Goal: Task Accomplishment & Management: Manage account settings

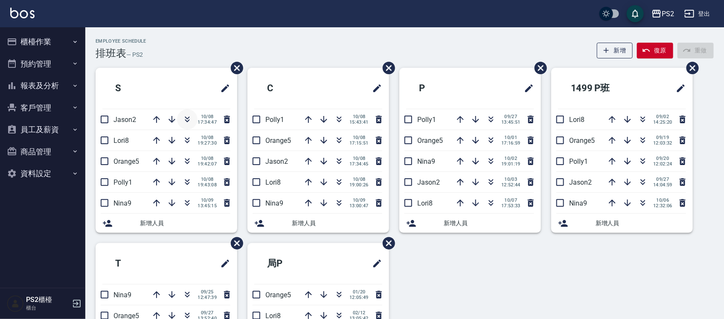
click at [186, 116] on icon "button" at bounding box center [187, 119] width 10 height 10
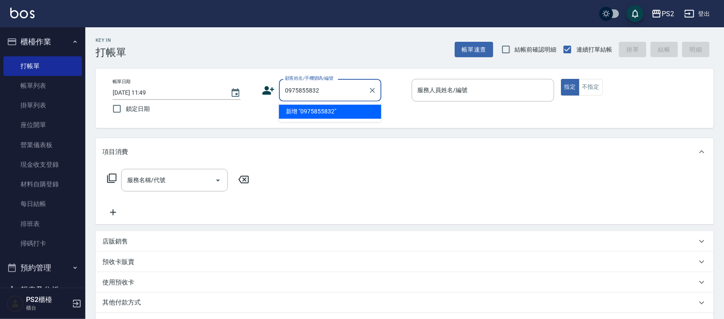
type input "0975855832"
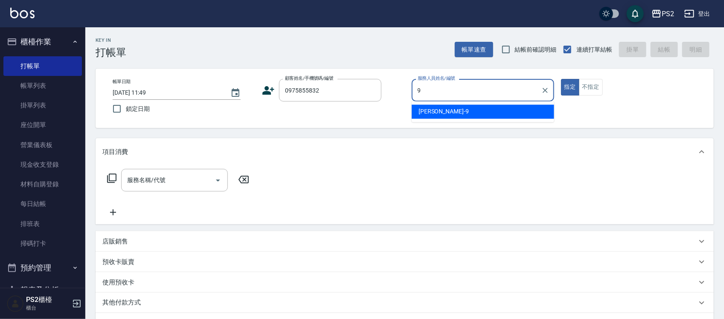
type input "[PERSON_NAME]-9"
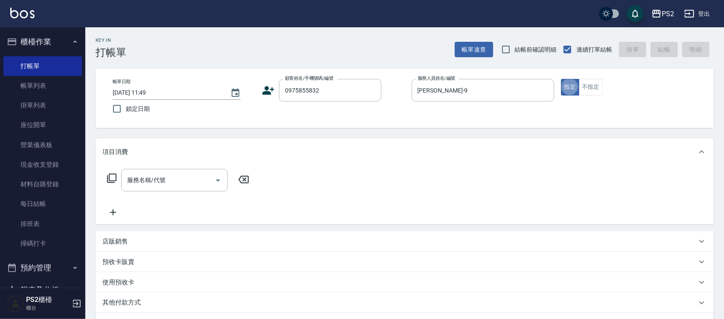
type button "true"
type input "[PERSON_NAME]/0975855832/"
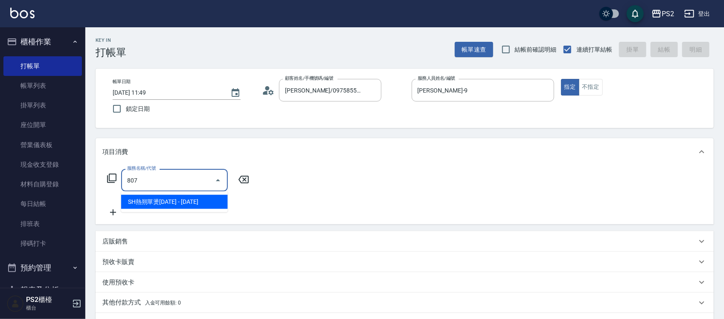
type input "SH熱朔單燙2000(807)"
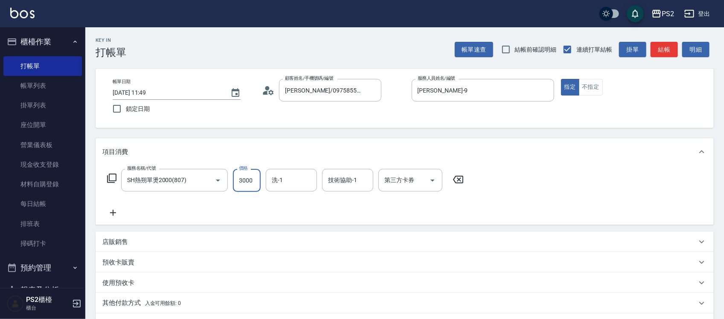
type input "3000"
type input "[PERSON_NAME]-25"
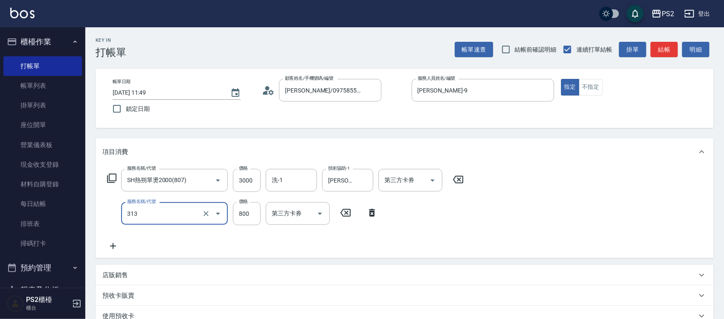
type input "溫碩髮長(313)"
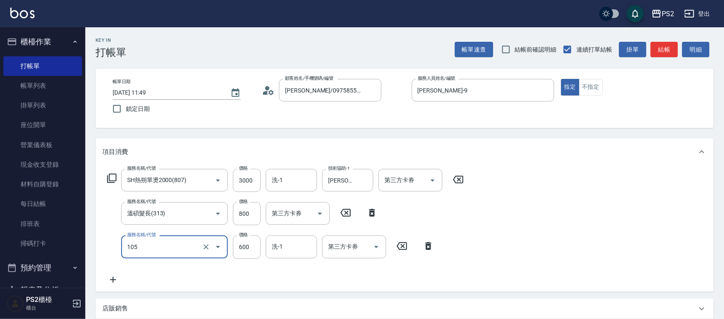
type input "A級洗剪600(105)"
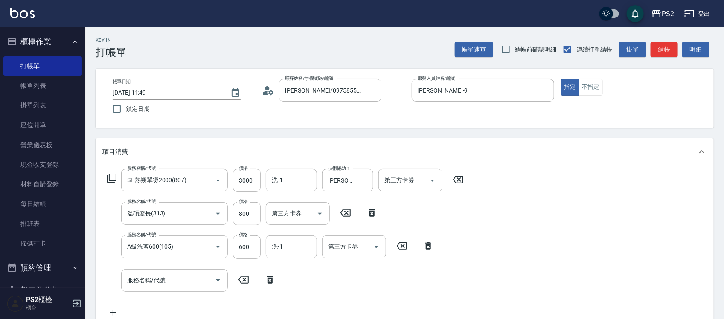
click at [111, 181] on icon at bounding box center [112, 178] width 10 height 10
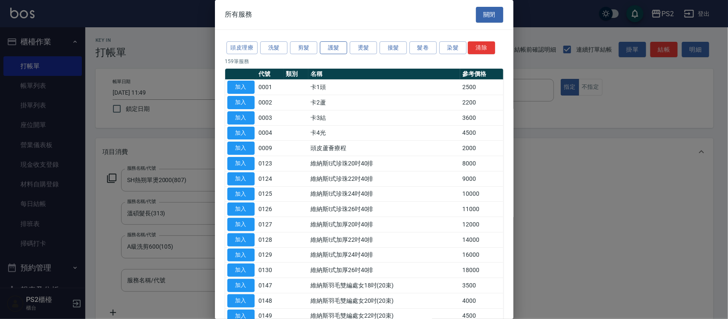
click at [346, 48] on button "護髮" at bounding box center [333, 47] width 27 height 13
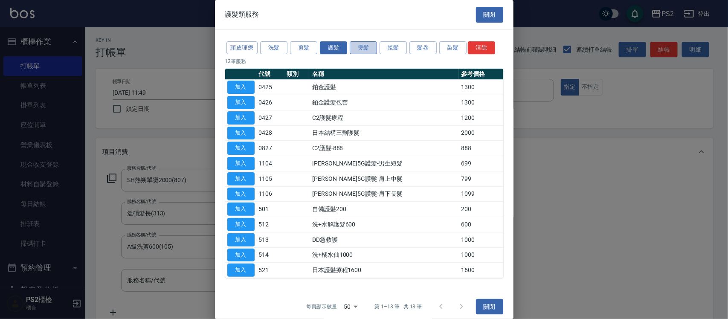
click at [370, 48] on button "燙髮" at bounding box center [363, 47] width 27 height 13
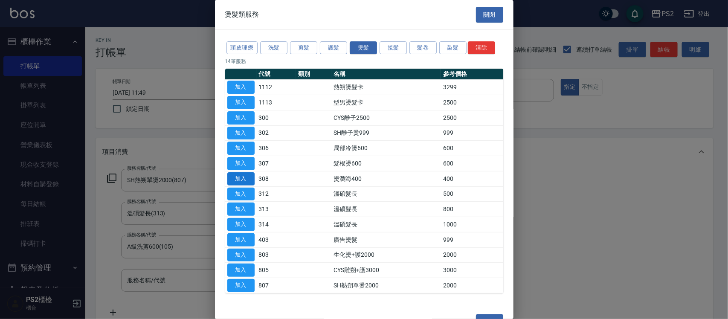
click at [238, 176] on button "加入" at bounding box center [240, 178] width 27 height 13
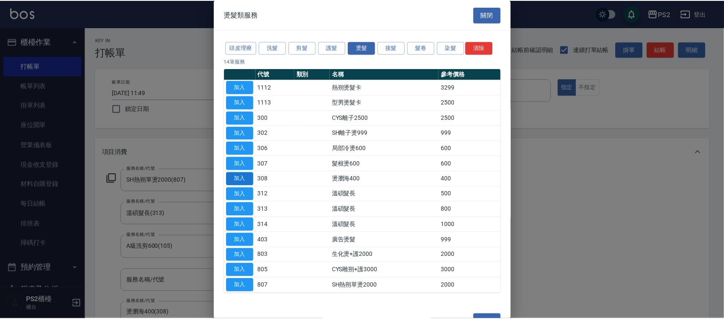
scroll to position [1, 0]
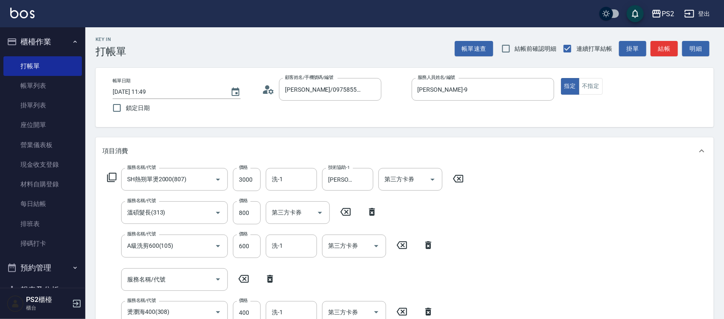
click at [265, 277] on icon at bounding box center [269, 279] width 21 height 10
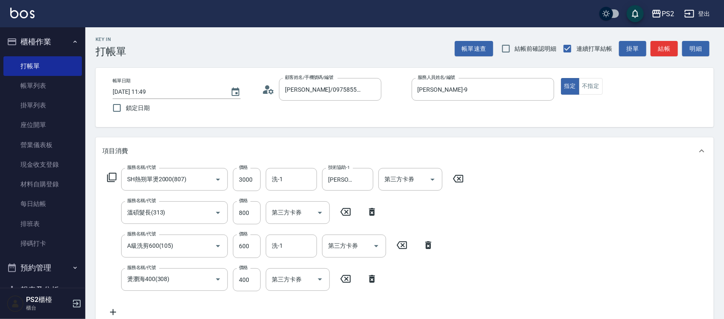
type input "燙瀏海400(308)"
drag, startPoint x: 254, startPoint y: 276, endPoint x: 259, endPoint y: 271, distance: 7.3
click at [254, 276] on input "400" at bounding box center [247, 279] width 28 height 23
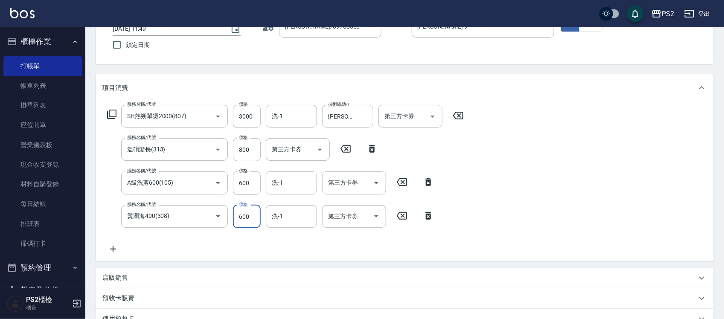
scroll to position [210, 0]
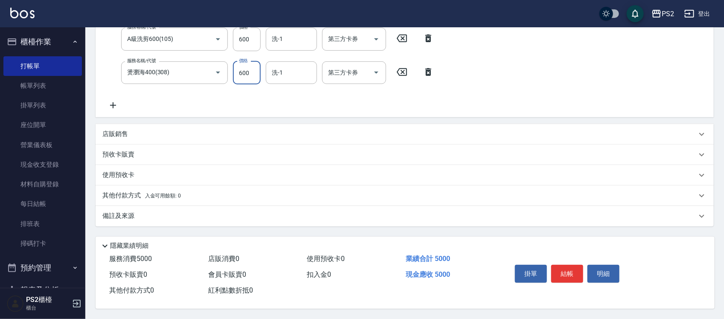
type input "600"
click at [138, 193] on p "其他付款方式 入金可用餘額: 0" at bounding box center [141, 195] width 78 height 9
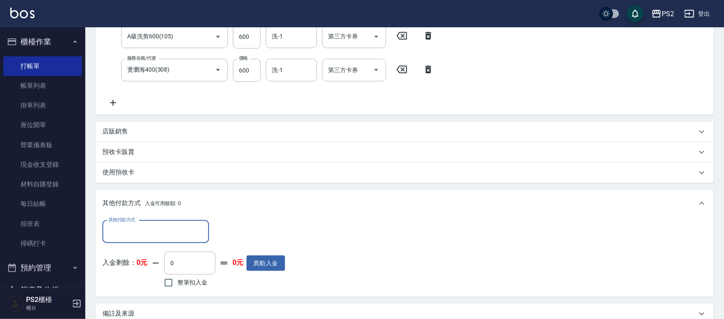
scroll to position [0, 0]
click at [124, 234] on input "其他付款方式" at bounding box center [155, 231] width 99 height 15
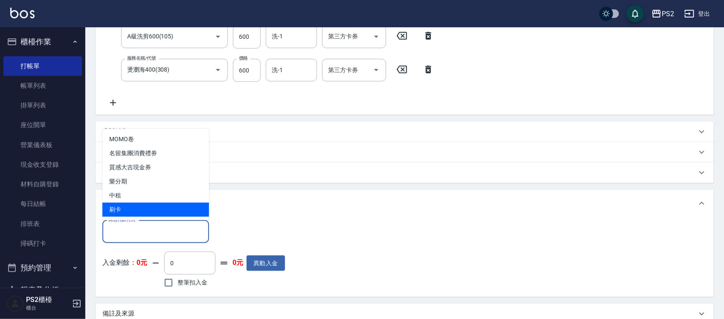
click at [122, 209] on span "刷卡" at bounding box center [155, 210] width 107 height 14
type input "刷卡"
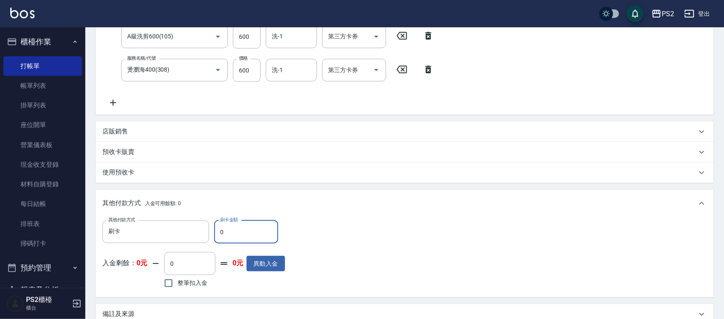
click at [227, 237] on input "0" at bounding box center [246, 232] width 64 height 23
click at [227, 236] on input "0" at bounding box center [246, 232] width 64 height 23
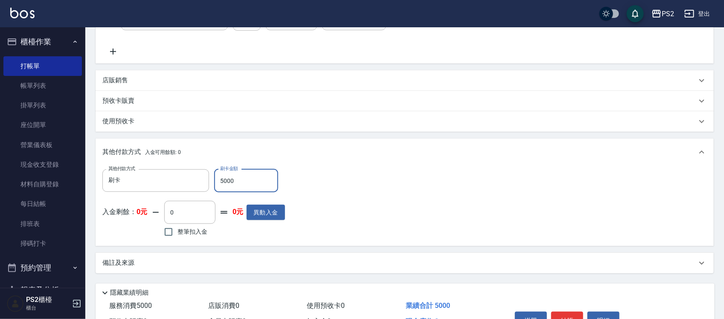
scroll to position [311, 0]
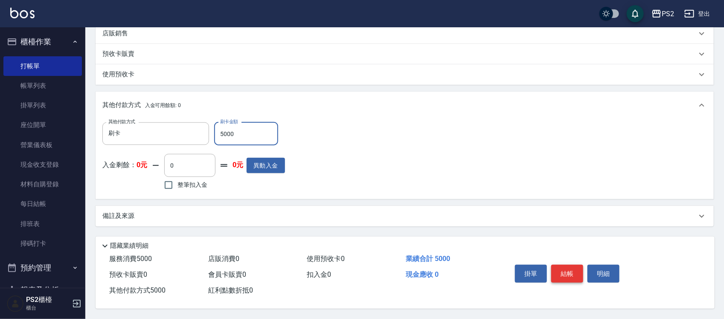
type input "5000"
click at [570, 272] on button "結帳" at bounding box center [567, 274] width 32 height 18
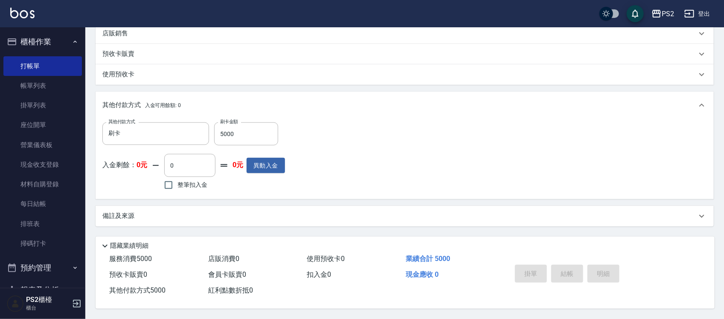
type input "[DATE] 16:00"
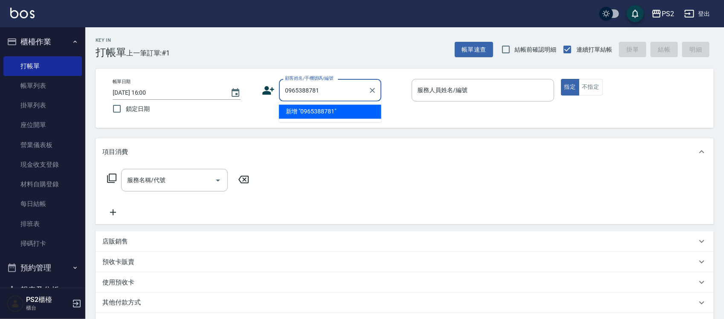
type input "0965388781"
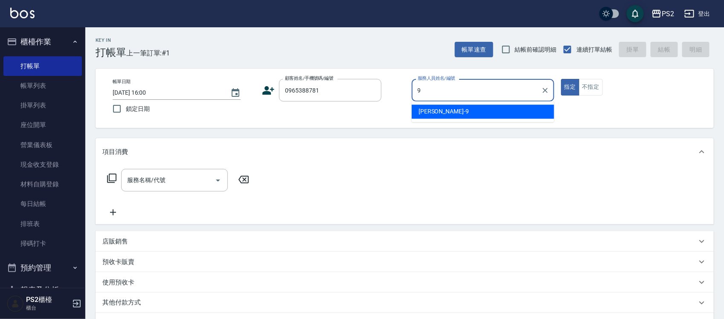
type input "[PERSON_NAME]-9"
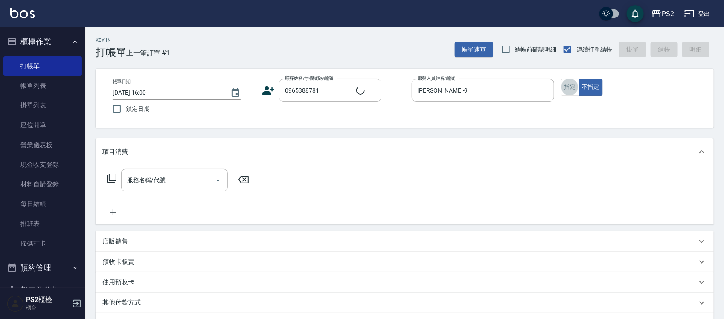
type input "[PERSON_NAME]/0965388781/"
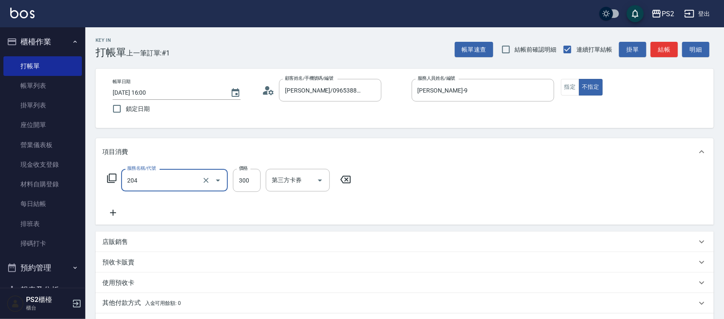
type input "C級單剪300(204)"
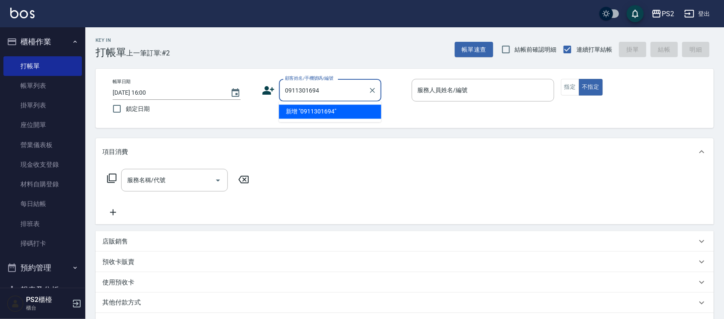
type input "0911301694"
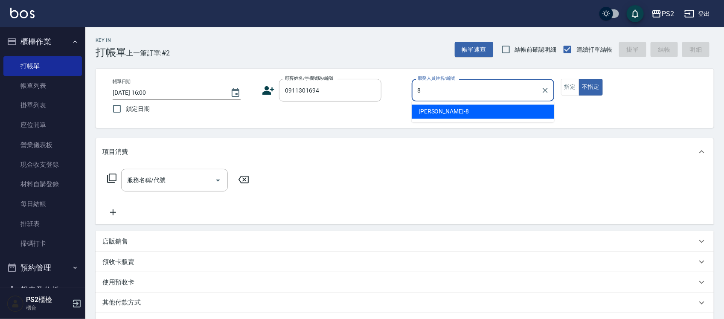
type input "Lori-8"
type button "false"
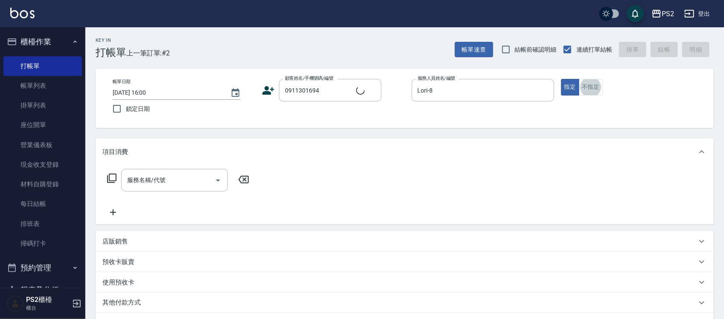
type input "[PERSON_NAME]/0911301694/995438"
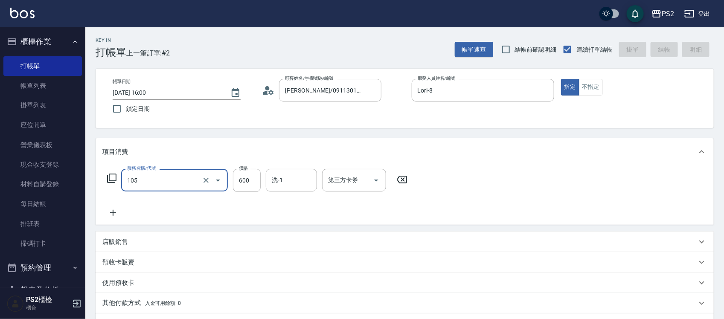
type input "105"
type input "[DATE] 16:01"
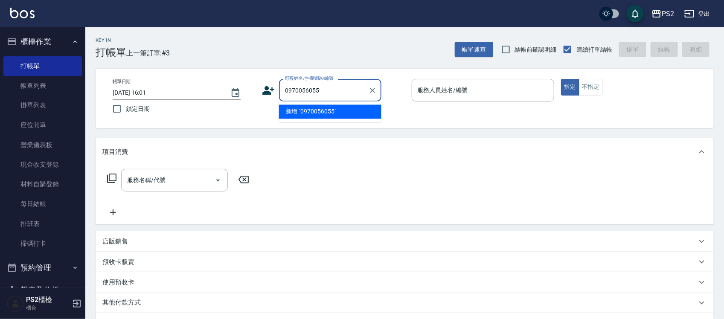
type input "0970056055"
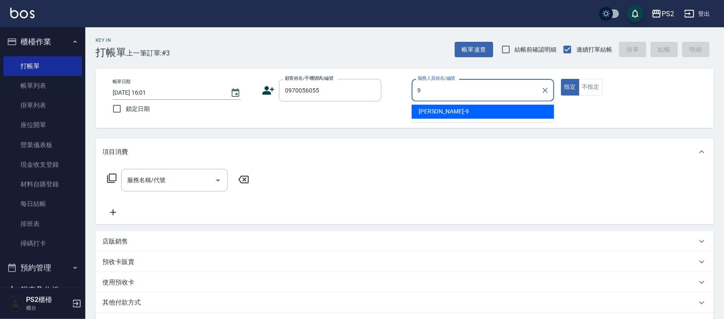
type input "[PERSON_NAME]-9"
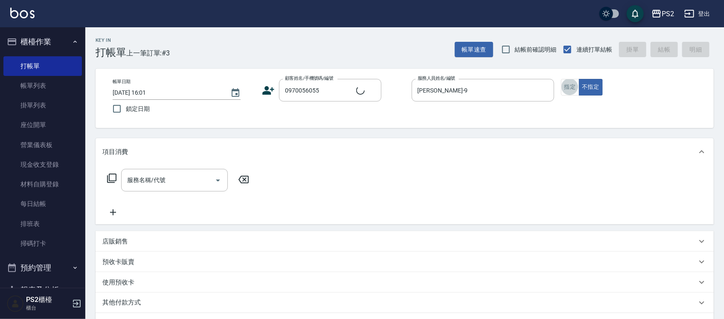
type input "[PERSON_NAME]/0970056055/"
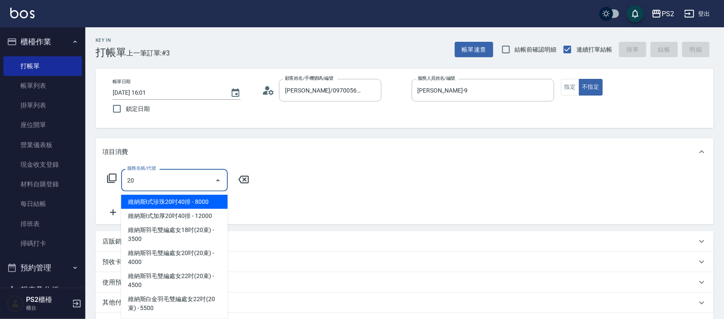
type input "2"
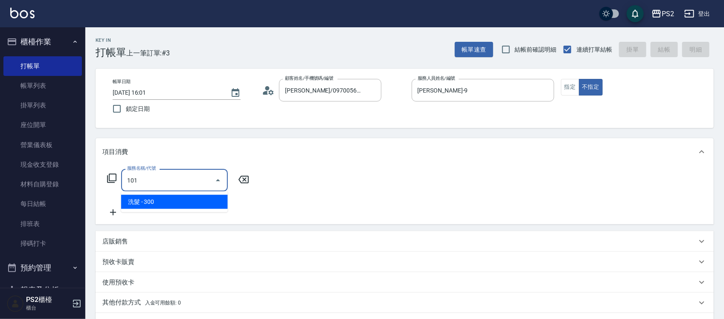
type input "洗髮(101)"
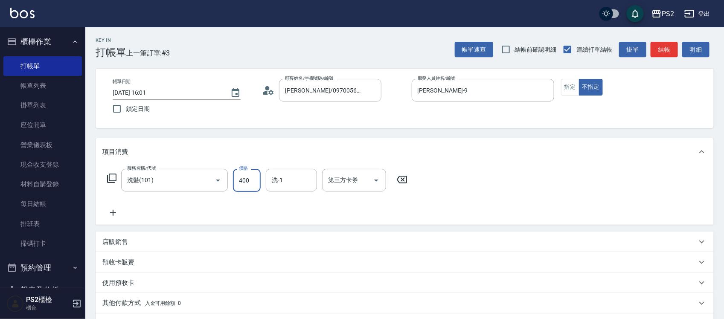
type input "400"
type input "[PERSON_NAME]-25"
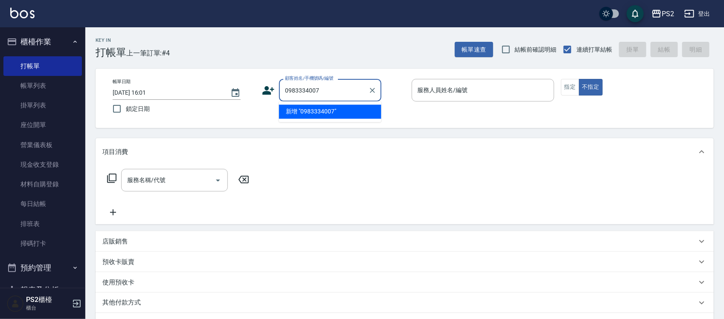
type input "0983334007"
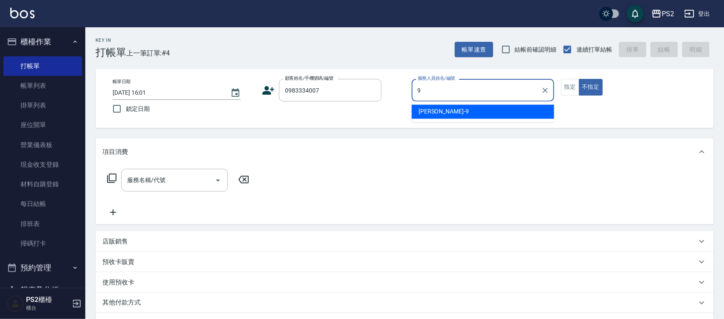
type input "[PERSON_NAME]-9"
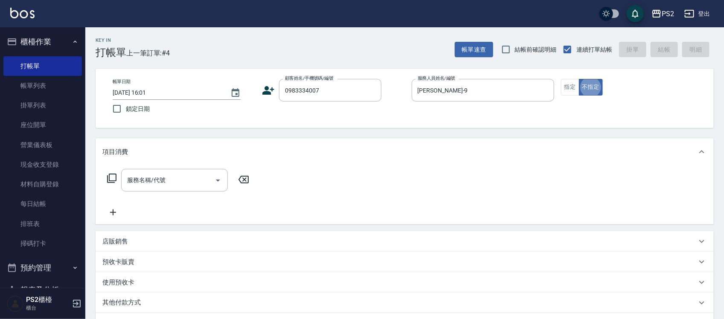
type input "[PERSON_NAME]/0983334007/"
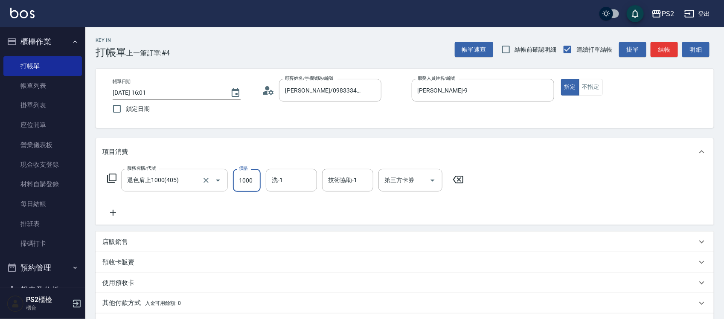
click at [158, 173] on input "退色肩上1000(405)" at bounding box center [162, 180] width 75 height 15
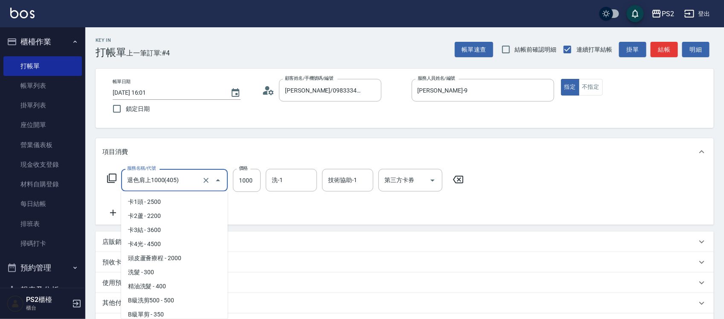
click at [158, 173] on input "退色肩上1000(405)" at bounding box center [162, 180] width 75 height 15
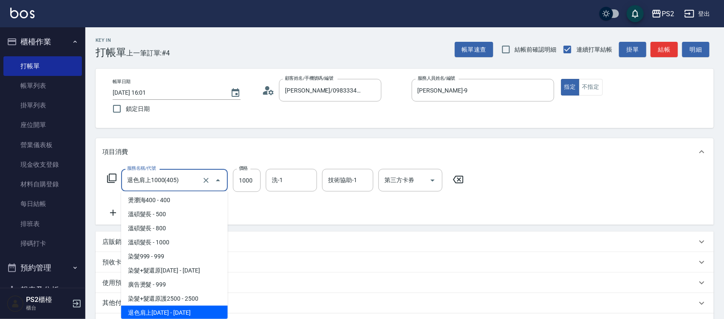
click at [158, 173] on input "退色肩上1000(405)" at bounding box center [162, 180] width 75 height 15
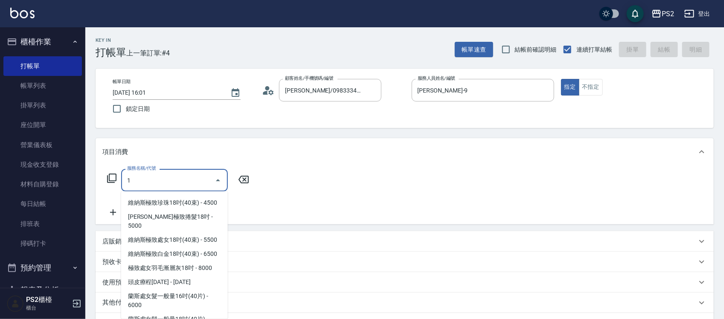
scroll to position [0, 0]
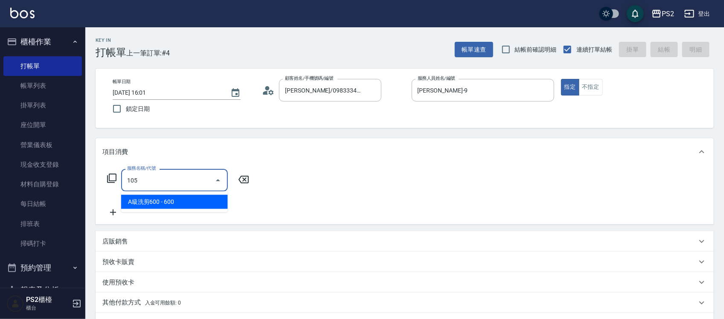
type input "A級洗剪600(105)"
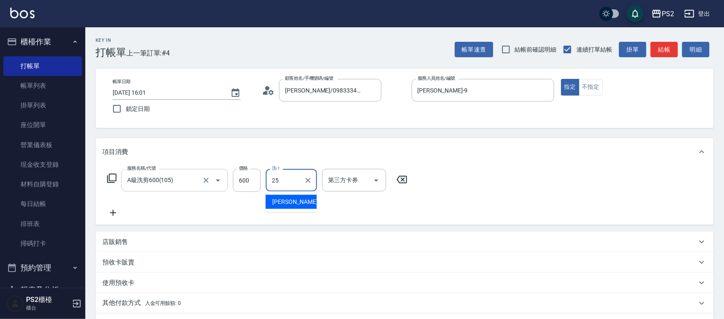
type input "[PERSON_NAME]-25"
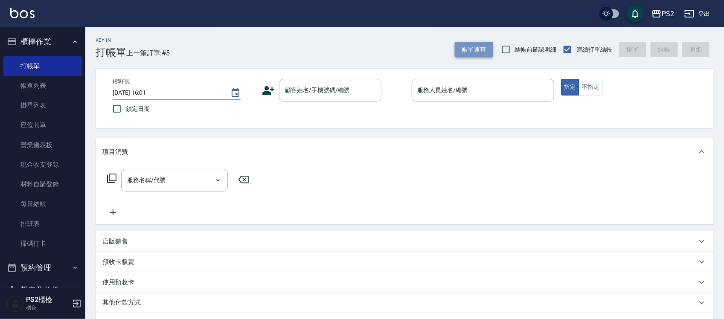
click at [483, 46] on button "帳單速查" at bounding box center [474, 50] width 38 height 16
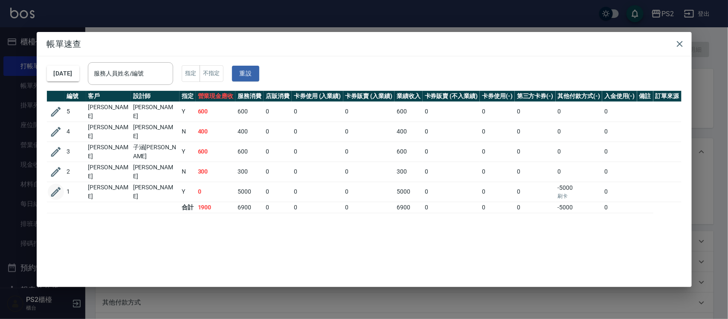
click at [59, 186] on icon "button" at bounding box center [55, 192] width 13 height 13
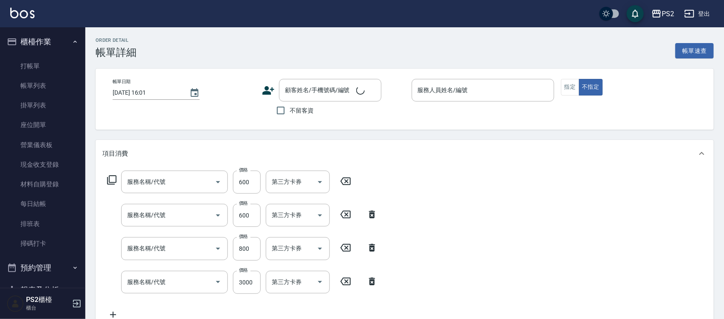
type input "燙瀏海400(308)"
type input "A級洗剪600(105)"
type input "溫碩髮長(313)"
type input "SH熱朔單燙2000(807)"
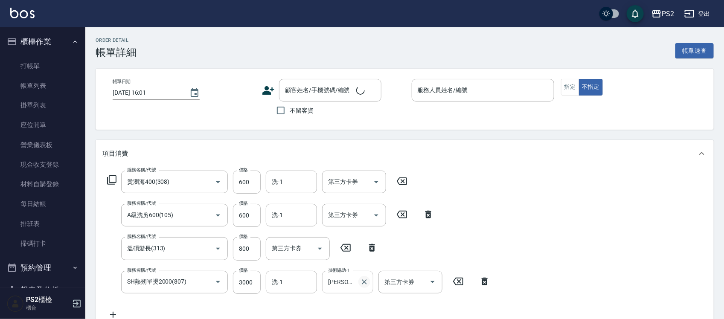
type input "[DATE] 11:49"
type input "[PERSON_NAME]-9"
type input "[PERSON_NAME]/0975855832/"
click at [365, 282] on icon "Clear" at bounding box center [364, 281] width 5 height 5
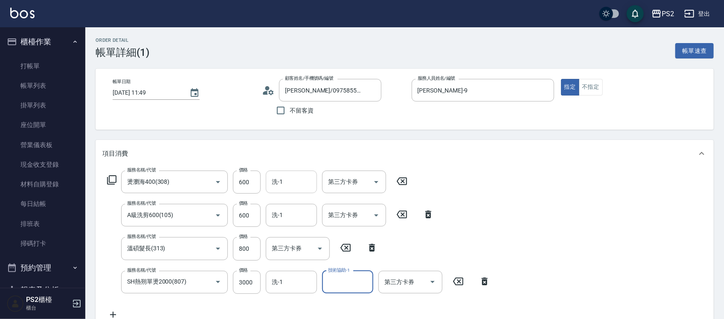
click at [287, 184] on input "洗-1" at bounding box center [292, 181] width 44 height 15
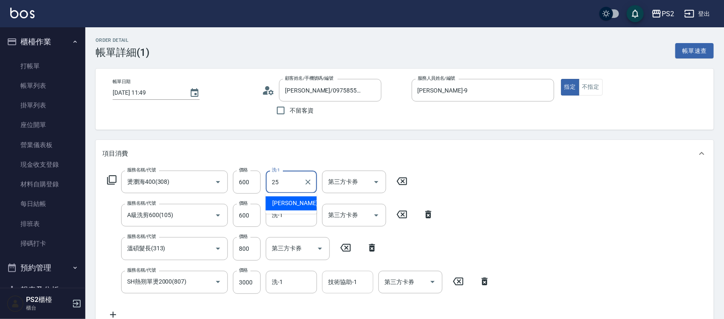
type input "[PERSON_NAME]-25"
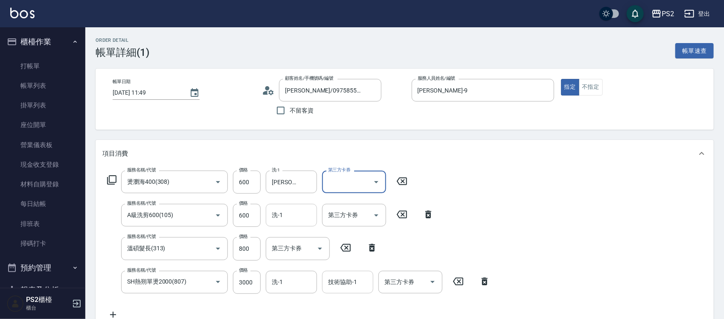
click at [308, 216] on input "洗-1" at bounding box center [292, 215] width 44 height 15
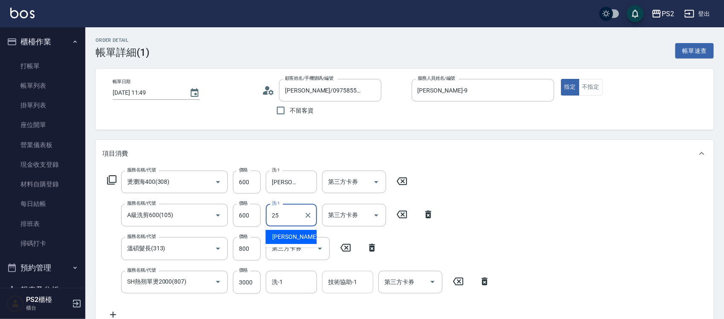
type input "[PERSON_NAME]-25"
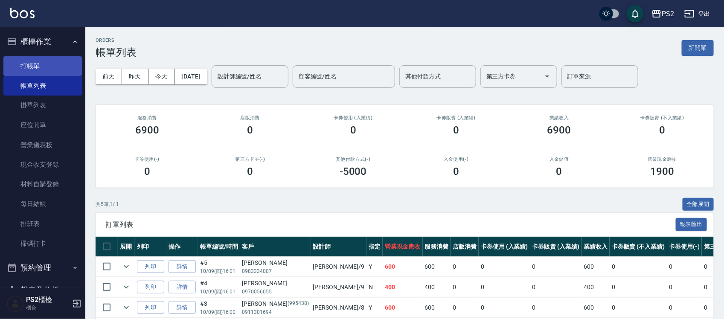
click at [44, 64] on link "打帳單" at bounding box center [42, 66] width 78 height 20
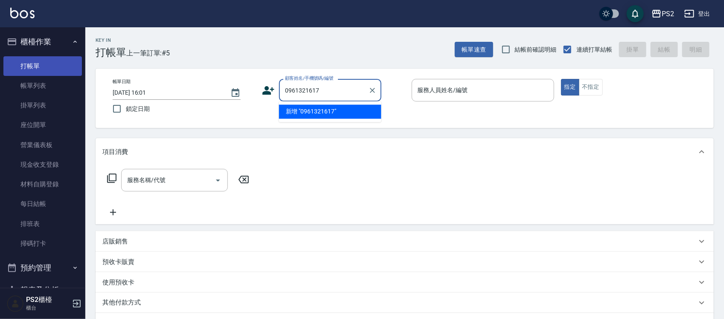
type input "0961321617"
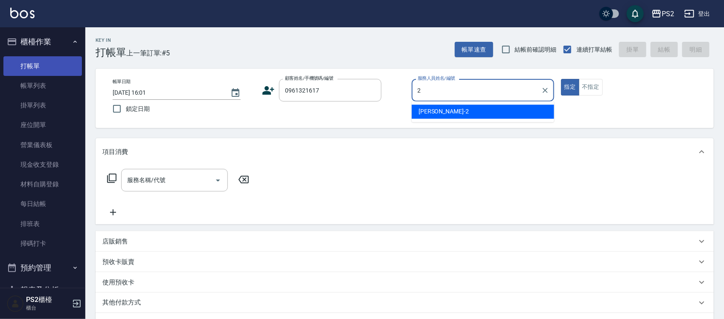
type input "[PERSON_NAME]-2"
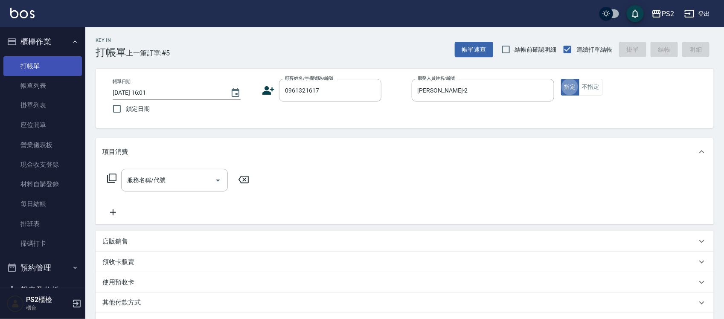
type button "true"
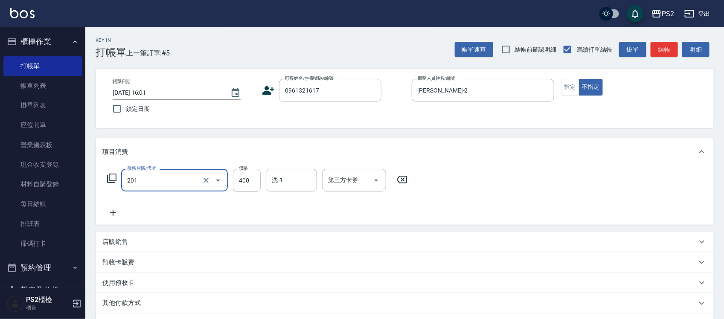
type input "C級洗剪400(201)"
click at [269, 92] on icon at bounding box center [269, 90] width 12 height 9
click at [269, 92] on body "PS2 登出 櫃檯作業 打帳單 帳單列表 掛單列表 座位開單 營業儀表板 現金收支登錄 材料自購登錄 每日結帳 排班表 掃碼打卡 預約管理 預約管理 單日預約…" at bounding box center [362, 213] width 724 height 427
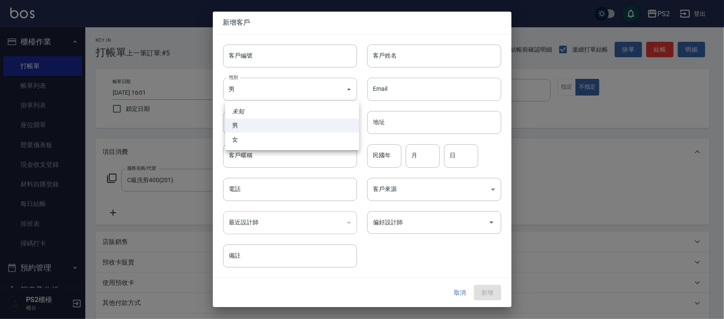
type input "0961321617"
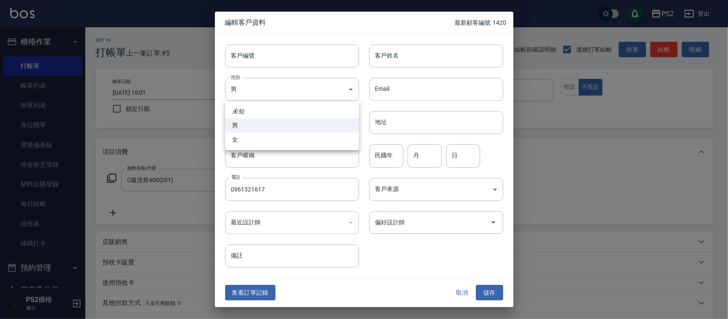
click at [397, 64] on div at bounding box center [364, 159] width 728 height 319
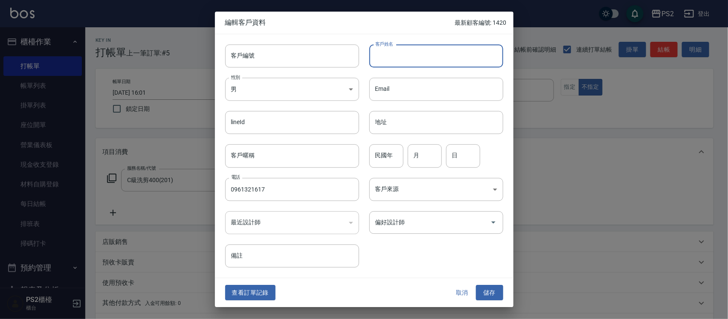
click at [403, 51] on input "客戶姓名" at bounding box center [436, 55] width 134 height 23
type input "莫??"
click at [388, 157] on input "民國年" at bounding box center [386, 156] width 34 height 23
click at [502, 290] on button "儲存" at bounding box center [489, 293] width 27 height 16
click at [502, 290] on div "取消 儲存" at bounding box center [476, 293] width 55 height 16
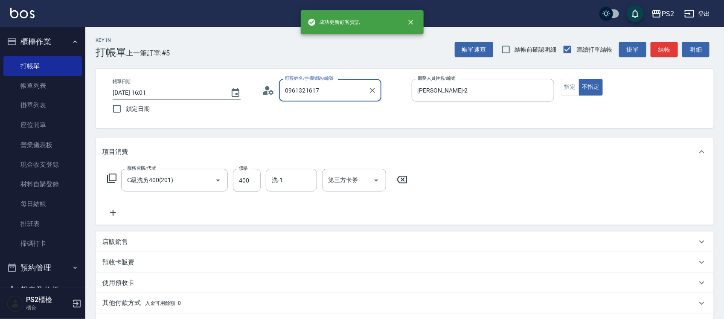
click at [355, 92] on input "0961321617" at bounding box center [324, 90] width 82 height 15
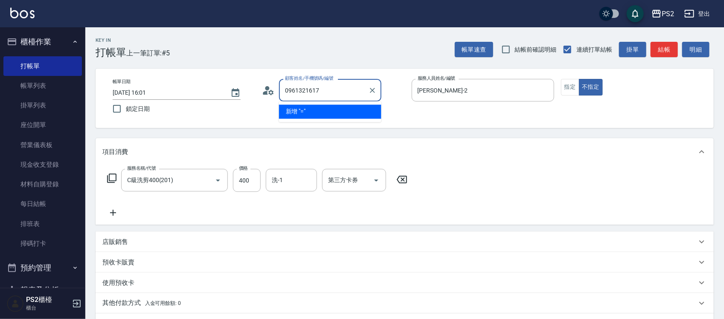
type input "="
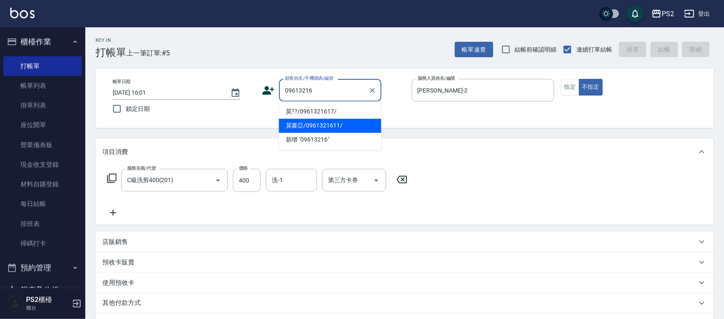
click at [350, 125] on li "莫書亞/0961321611/" at bounding box center [330, 126] width 102 height 14
type input "莫書亞/0961321611/"
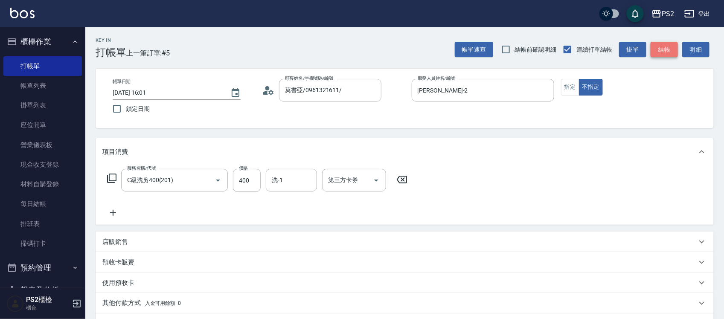
click at [657, 45] on button "結帳" at bounding box center [664, 50] width 27 height 16
type input "[DATE] 16:02"
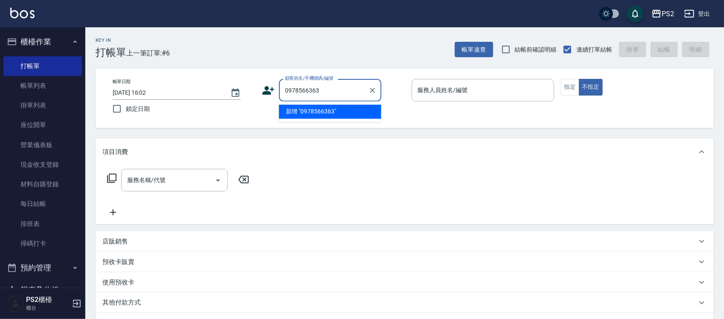
type input "0978566363"
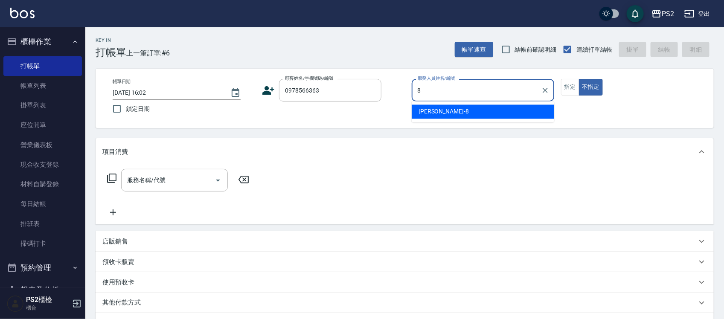
type input "Lori-8"
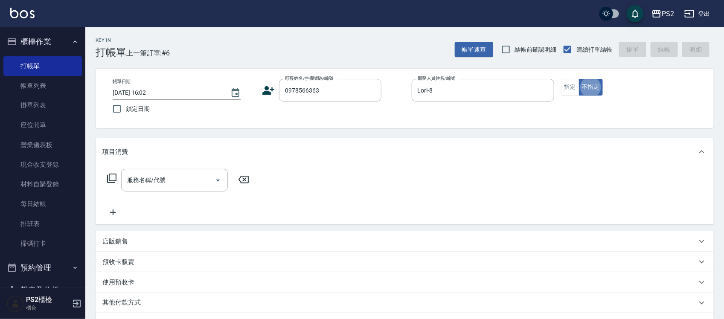
type button "false"
type input "[PERSON_NAME]/0978566363/6485"
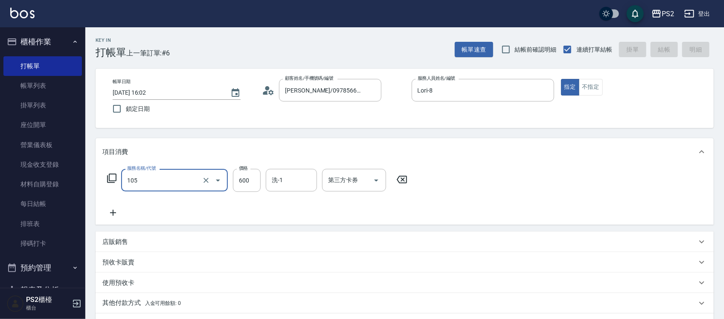
type input "105"
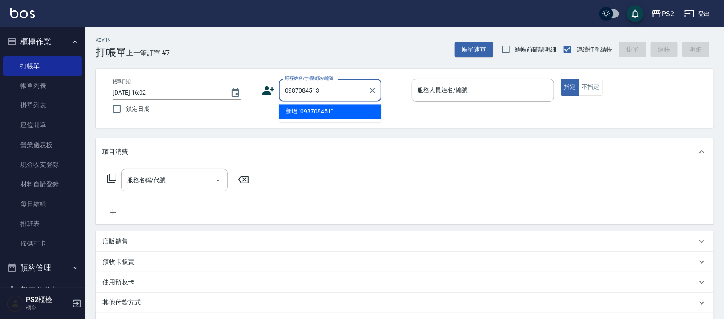
type input "0987084513"
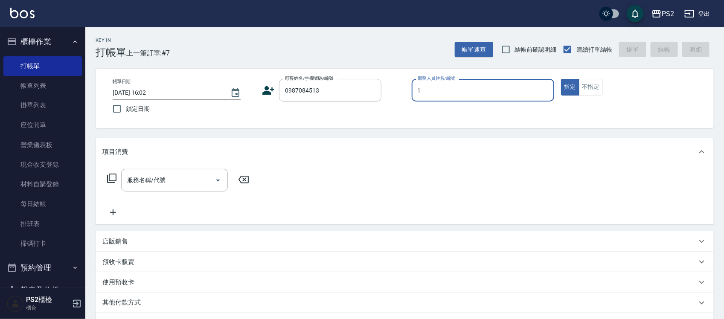
type input "1"
type input "[PERSON_NAME]/0987084513/"
type input "Polly-1"
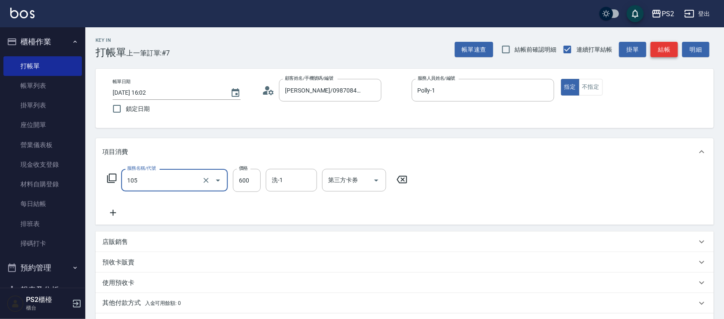
type input "105"
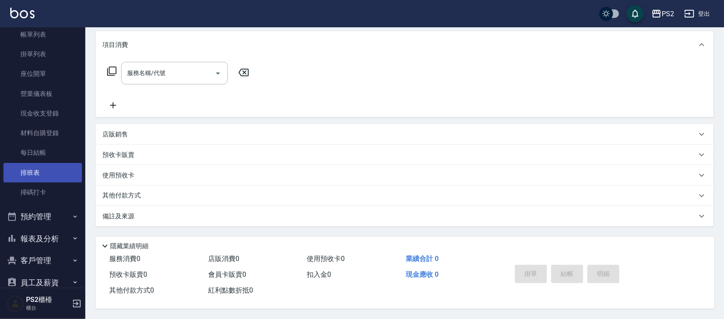
scroll to position [111, 0]
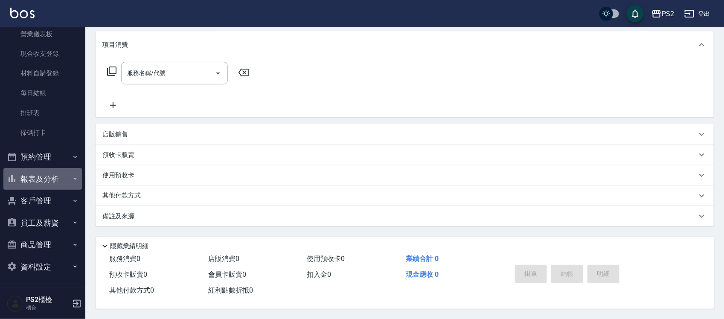
click at [45, 176] on button "報表及分析" at bounding box center [42, 179] width 78 height 22
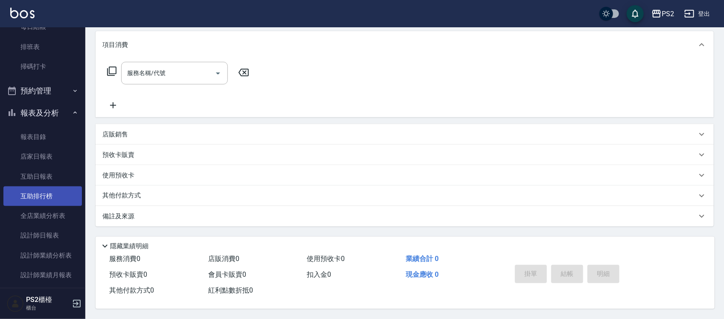
scroll to position [271, 0]
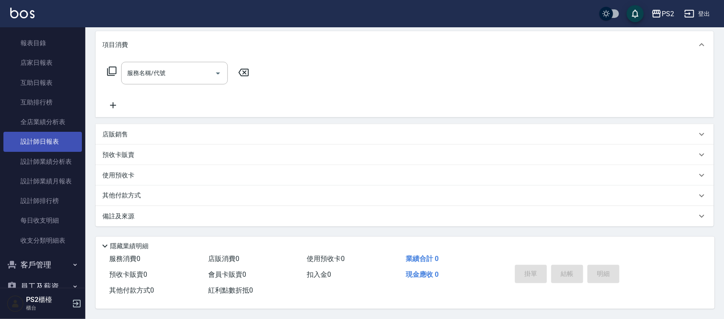
click at [46, 147] on link "設計師日報表" at bounding box center [42, 142] width 78 height 20
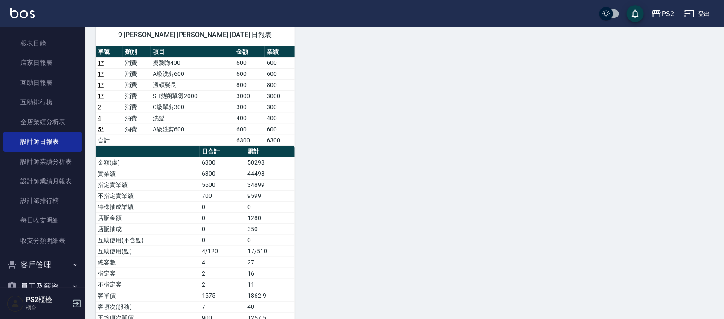
scroll to position [311, 0]
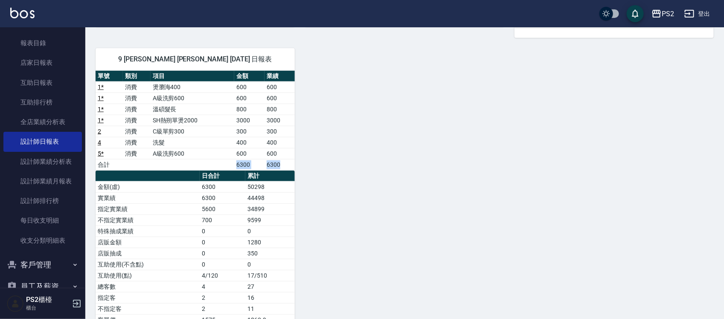
drag, startPoint x: 220, startPoint y: 163, endPoint x: 336, endPoint y: 178, distance: 116.6
click at [336, 178] on div "1 [PERSON_NAME][DATE] 日報表 單號 類別 項目 金額 業績 8 * 消費 A級洗剪600 600 600 合計 600 600 日合計 …" at bounding box center [399, 65] width 628 height 585
click at [346, 178] on div "1 [PERSON_NAME][DATE] 日報表 單號 類別 項目 金額 業績 8 * 消費 A級洗剪600 600 600 合計 600 600 日合計 …" at bounding box center [399, 65] width 628 height 585
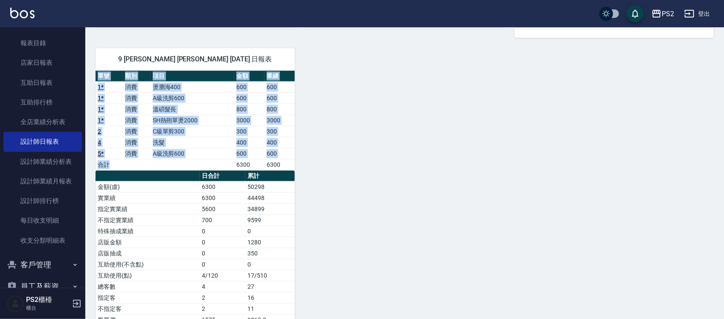
drag, startPoint x: 230, startPoint y: 169, endPoint x: 300, endPoint y: 171, distance: 70.4
click at [300, 171] on div "1 [PERSON_NAME][DATE] 日報表 單號 類別 項目 金額 業績 8 * 消費 A級洗剪600 600 600 合計 600 600 日合計 …" at bounding box center [399, 65] width 628 height 585
click at [301, 171] on div "1 [PERSON_NAME][DATE] 日報表 單號 類別 項目 金額 業績 8 * 消費 A級洗剪600 600 600 合計 600 600 日合計 …" at bounding box center [399, 65] width 628 height 585
click at [312, 169] on div "1 [PERSON_NAME][DATE] 日報表 單號 類別 項目 金額 業績 8 * 消費 A級洗剪600 600 600 合計 600 600 日合計 …" at bounding box center [399, 65] width 628 height 585
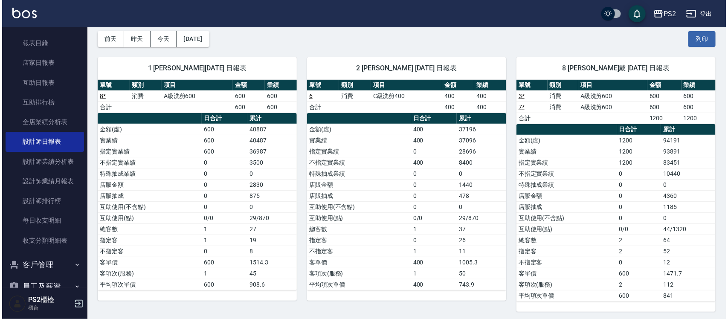
scroll to position [0, 0]
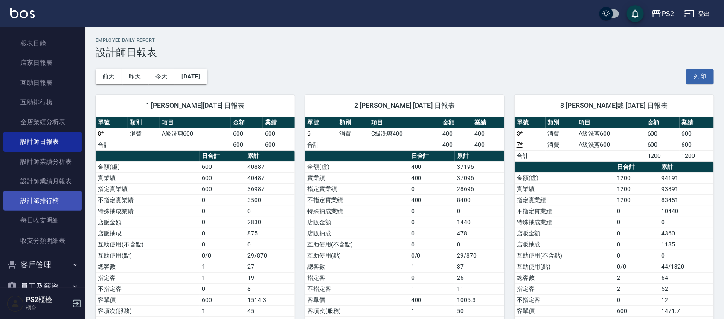
click at [26, 201] on link "設計師排行榜" at bounding box center [42, 201] width 78 height 20
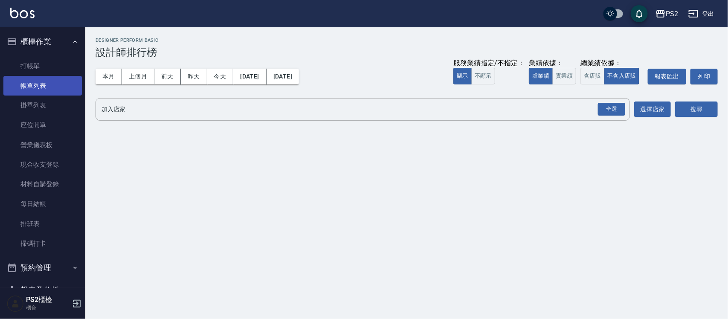
click at [44, 88] on link "帳單列表" at bounding box center [42, 86] width 78 height 20
